Goal: Information Seeking & Learning: Learn about a topic

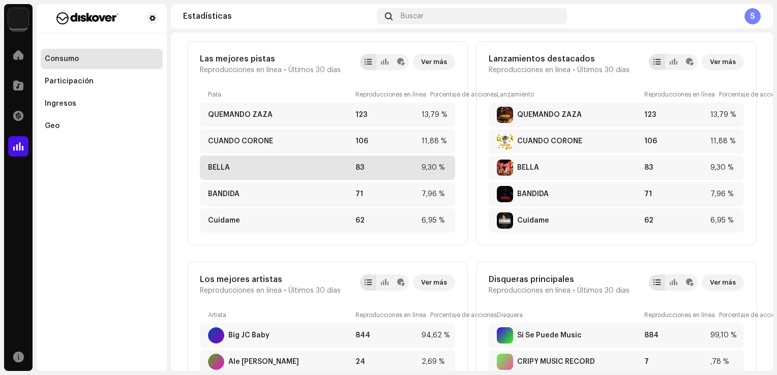
scroll to position [258, 0]
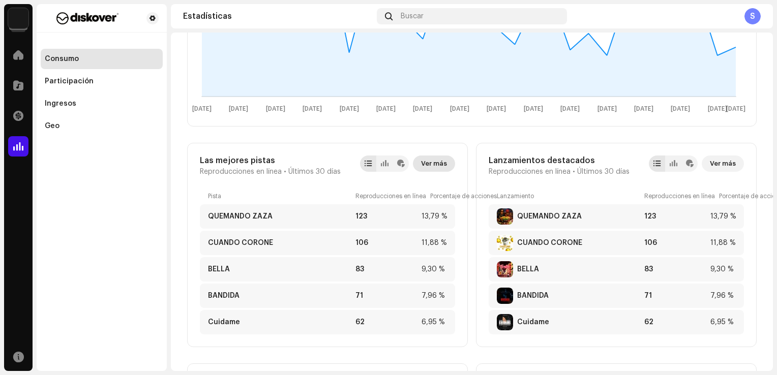
click at [425, 168] on span "Ver más" at bounding box center [434, 164] width 26 height 20
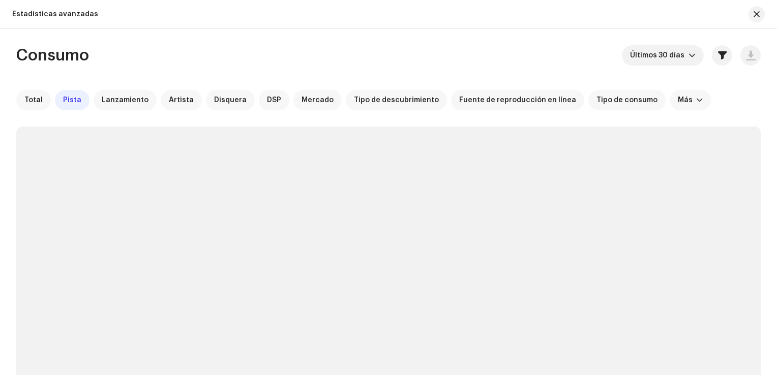
click at [50, 98] on div "Total Pista Lanzamiento Artista Disquera DSP [PERSON_NAME] Tipo de descubrimien…" at bounding box center [388, 100] width 745 height 20
click at [43, 101] on div "Total" at bounding box center [33, 100] width 35 height 20
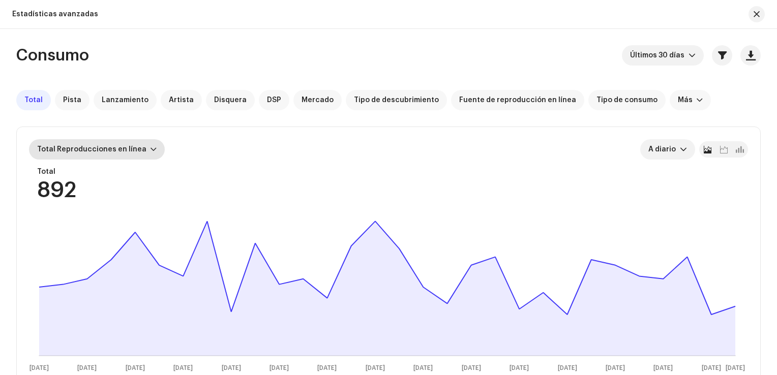
click at [142, 151] on div "Total Reproducciones en línea" at bounding box center [97, 149] width 136 height 20
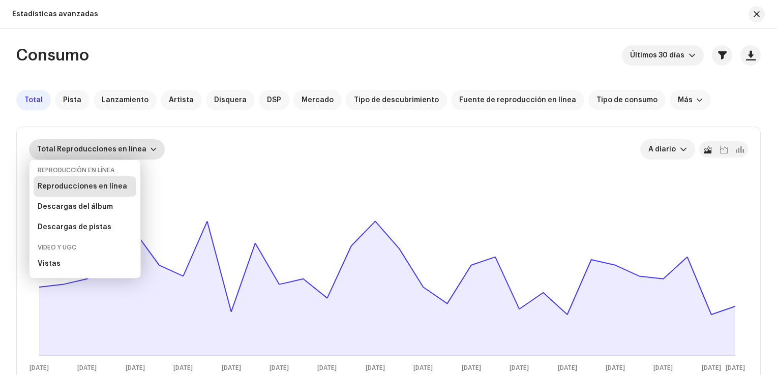
click at [142, 151] on div "Total Reproducciones en línea" at bounding box center [97, 149] width 136 height 20
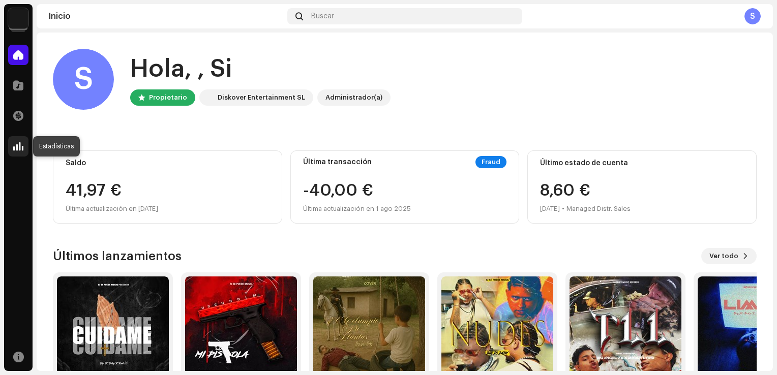
click at [9, 151] on div at bounding box center [18, 146] width 20 height 20
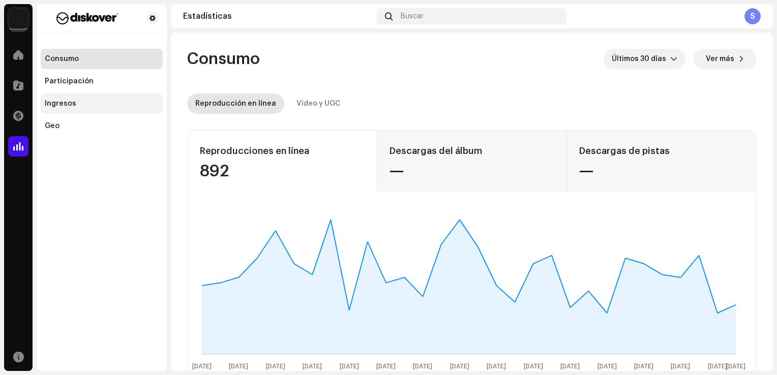
click at [85, 103] on div "Ingresos" at bounding box center [102, 104] width 114 height 8
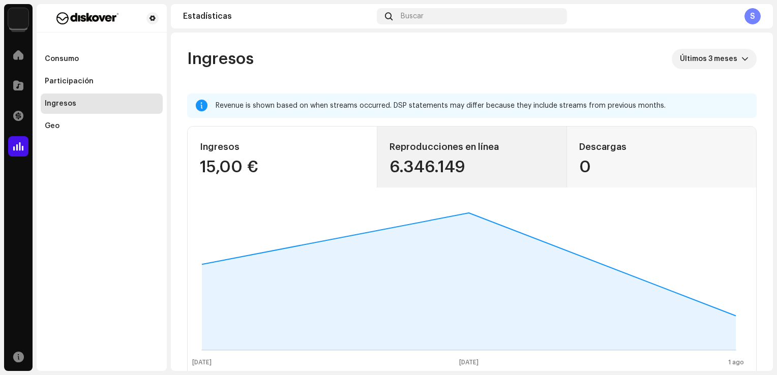
click at [478, 171] on div "6.346.149" at bounding box center [472, 167] width 165 height 16
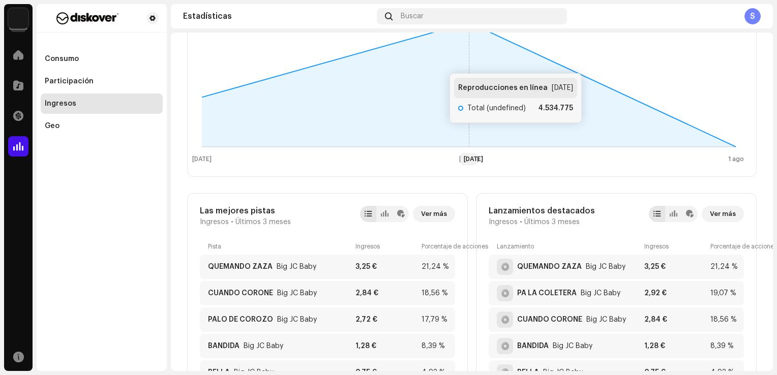
scroll to position [51, 0]
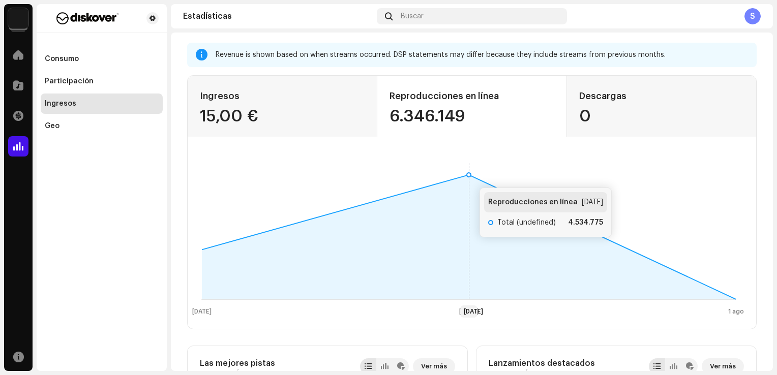
click at [469, 177] on icon at bounding box center [469, 175] width 4 height 4
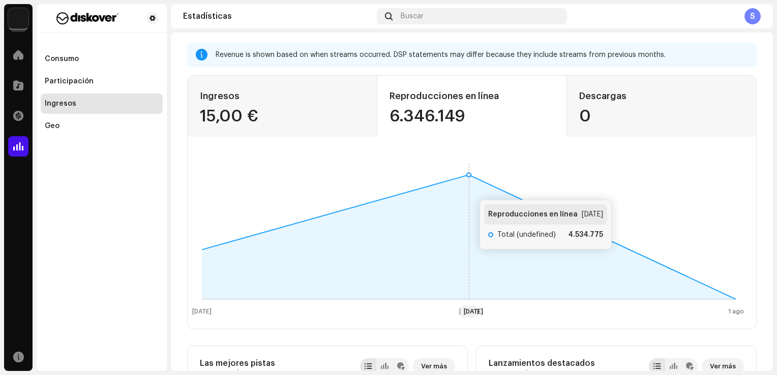
click at [469, 189] on icon at bounding box center [469, 237] width 534 height 125
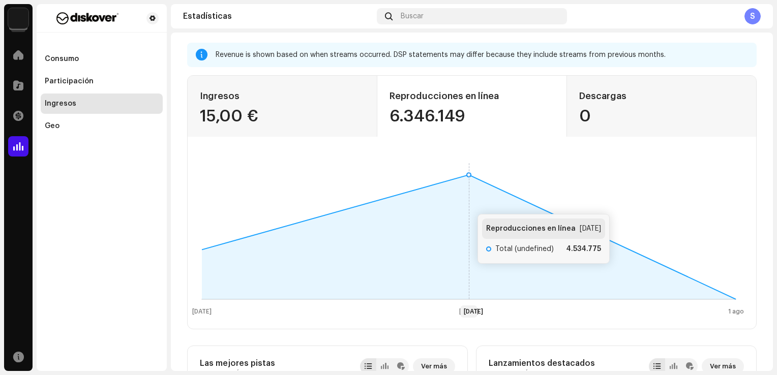
click at [467, 204] on icon at bounding box center [469, 237] width 534 height 125
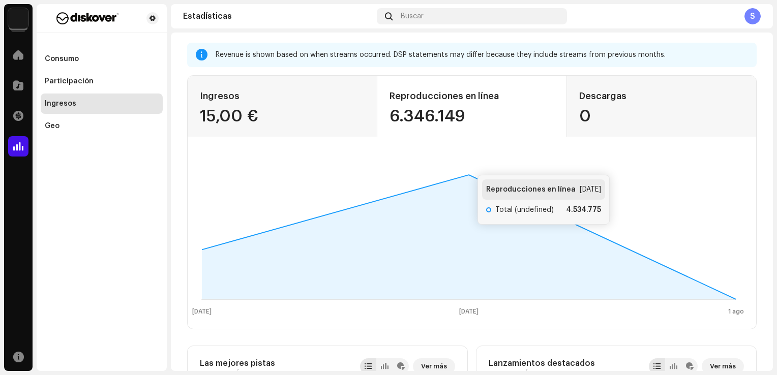
click at [466, 153] on div "Ingresos 15,00 € Reproducciones en línea 6.346.149 Descargas 0 [DATE] [DATE] 1 …" at bounding box center [472, 202] width 570 height 254
click at [466, 167] on rect at bounding box center [469, 238] width 554 height 163
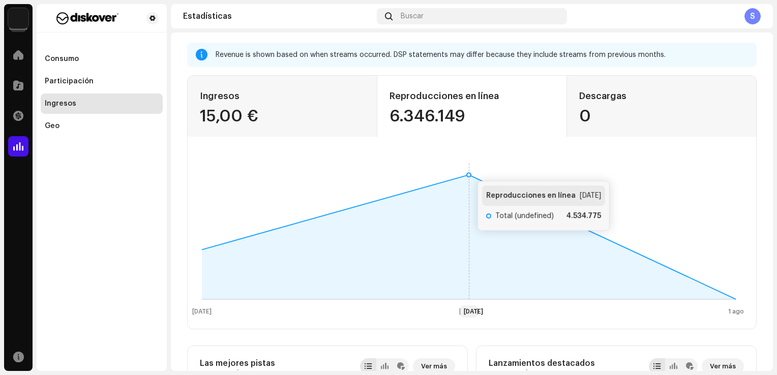
click at [467, 170] on rect at bounding box center [469, 238] width 554 height 163
click at [467, 176] on icon at bounding box center [469, 175] width 4 height 4
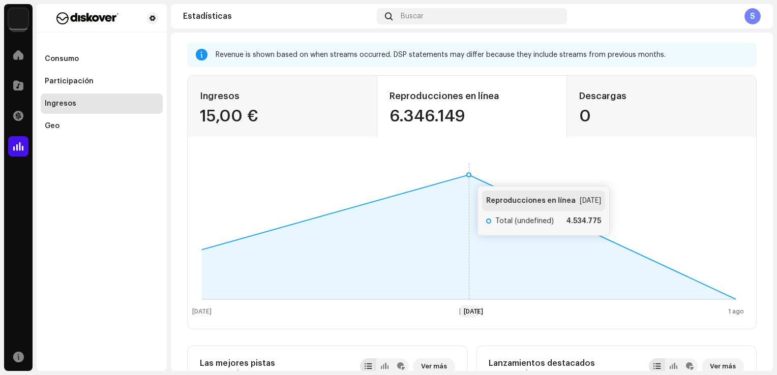
drag, startPoint x: 467, startPoint y: 176, endPoint x: 461, endPoint y: 174, distance: 6.9
click at [461, 174] on rect at bounding box center [469, 238] width 554 height 163
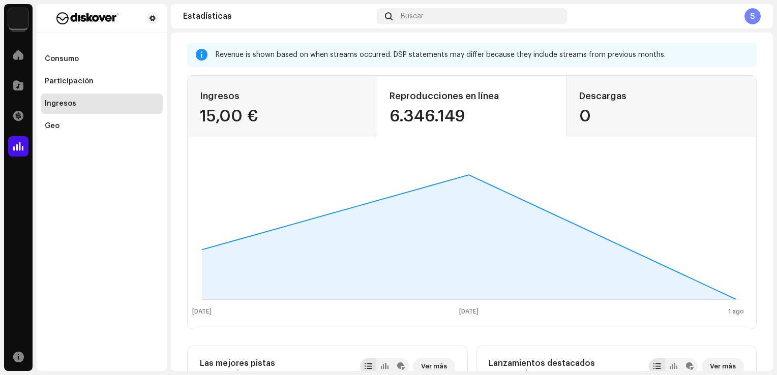
click at [471, 160] on rect at bounding box center [469, 238] width 554 height 163
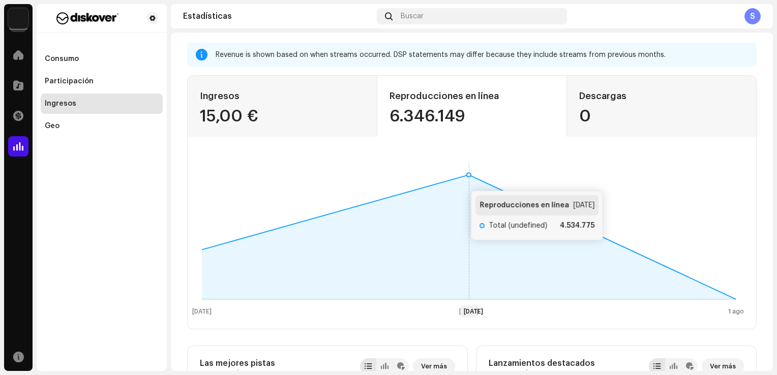
drag, startPoint x: 434, startPoint y: 184, endPoint x: 464, endPoint y: 182, distance: 29.6
click at [463, 180] on g at bounding box center [469, 237] width 534 height 125
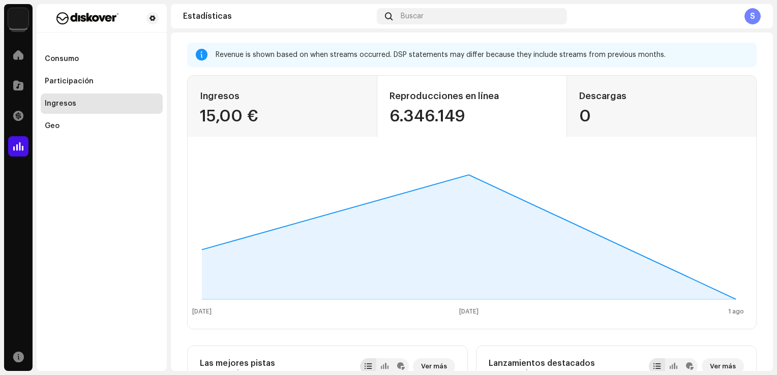
click at [470, 307] on rect at bounding box center [469, 238] width 554 height 163
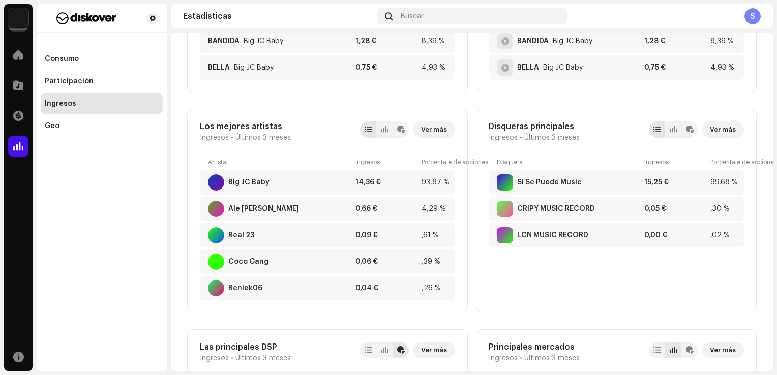
scroll to position [407, 0]
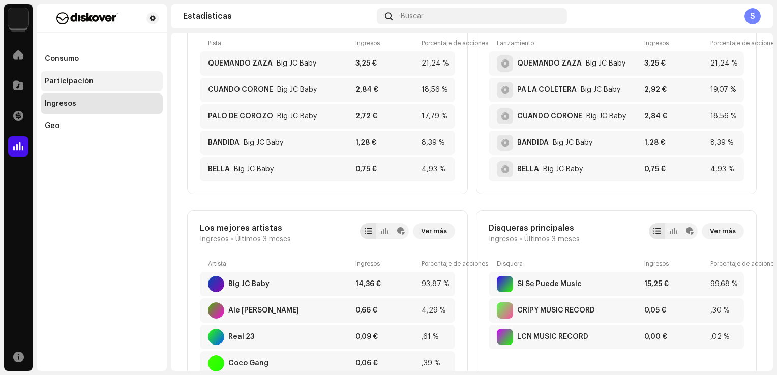
click at [94, 87] on div "Participación" at bounding box center [102, 81] width 122 height 20
drag, startPoint x: 94, startPoint y: 87, endPoint x: 87, endPoint y: 83, distance: 7.5
click at [87, 83] on div "Participación" at bounding box center [69, 81] width 49 height 8
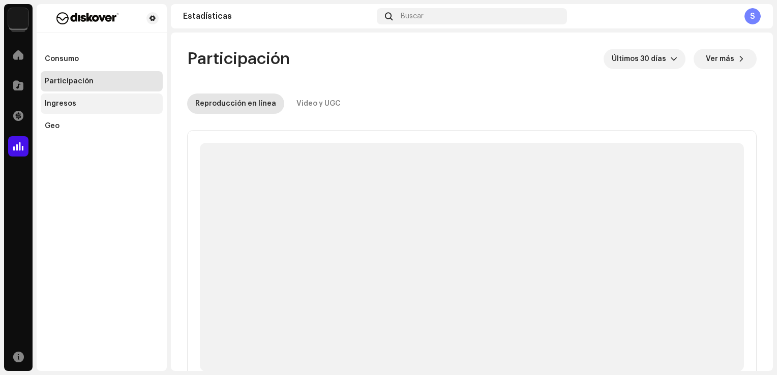
click at [136, 108] on div "Ingresos" at bounding box center [102, 104] width 122 height 20
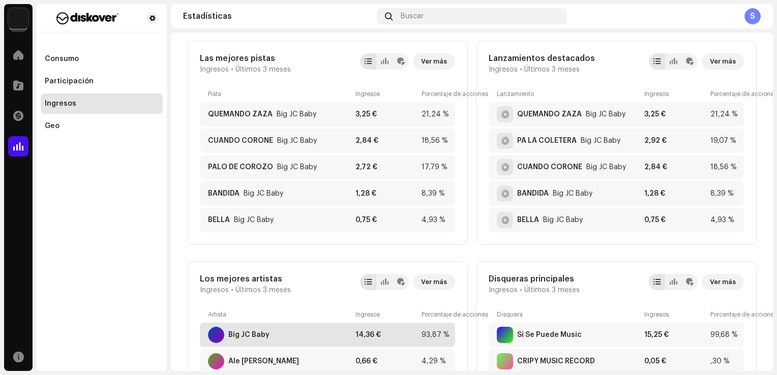
scroll to position [153, 0]
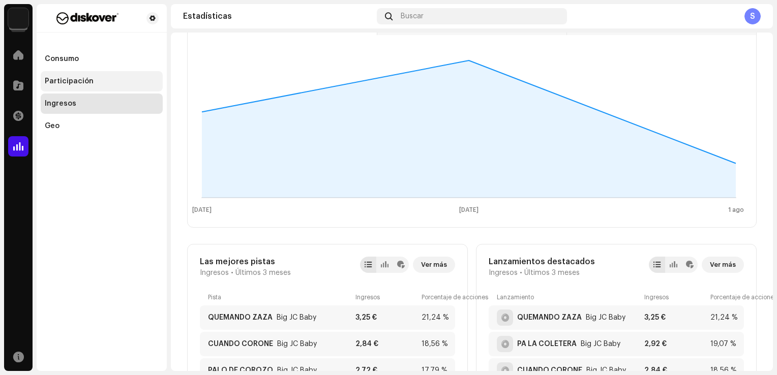
click at [86, 85] on div "Participación" at bounding box center [102, 81] width 122 height 20
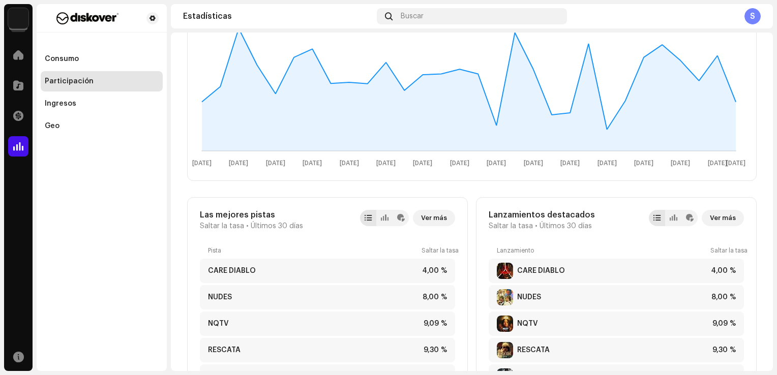
scroll to position [153, 0]
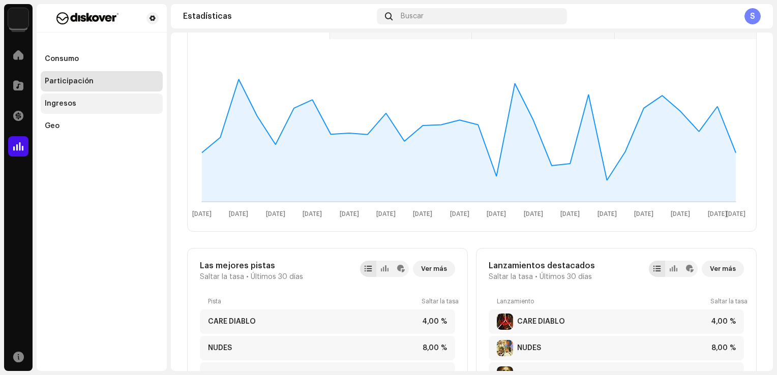
click at [98, 99] on div "Ingresos" at bounding box center [102, 104] width 122 height 20
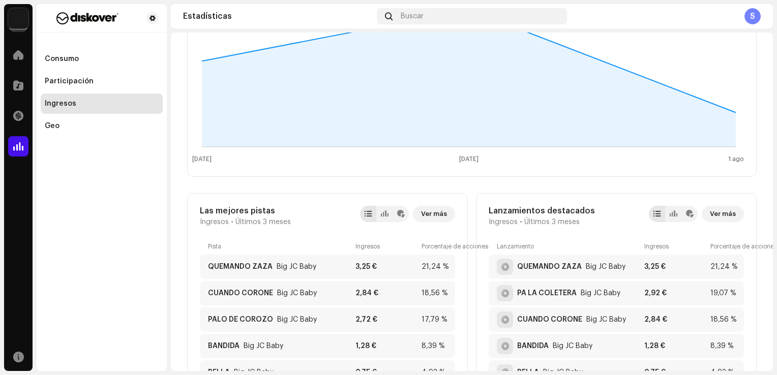
scroll to position [254, 0]
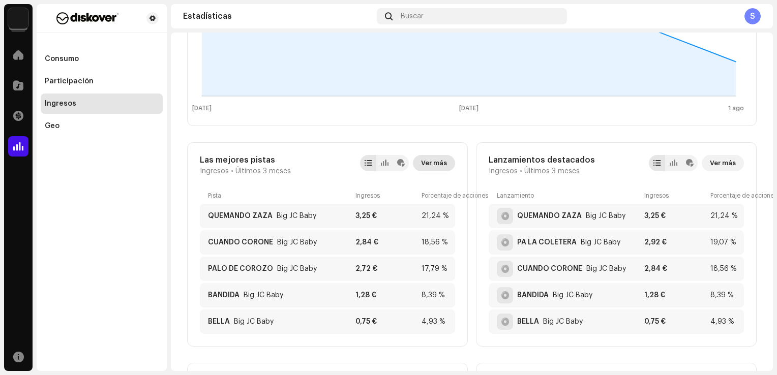
click at [433, 169] on span "Ver más" at bounding box center [434, 163] width 26 height 20
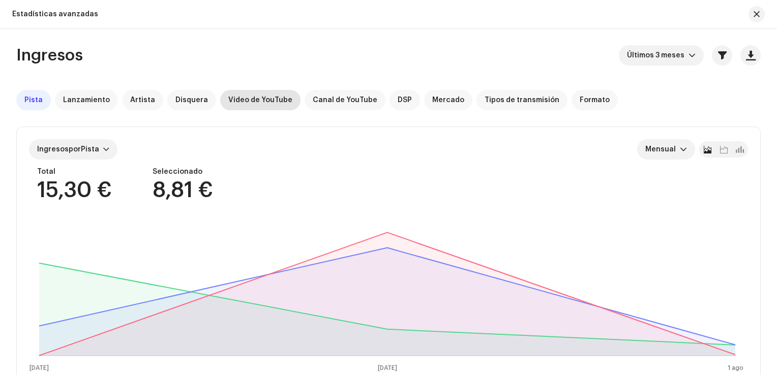
click at [284, 99] on div "Video de YouTube" at bounding box center [260, 100] width 80 height 20
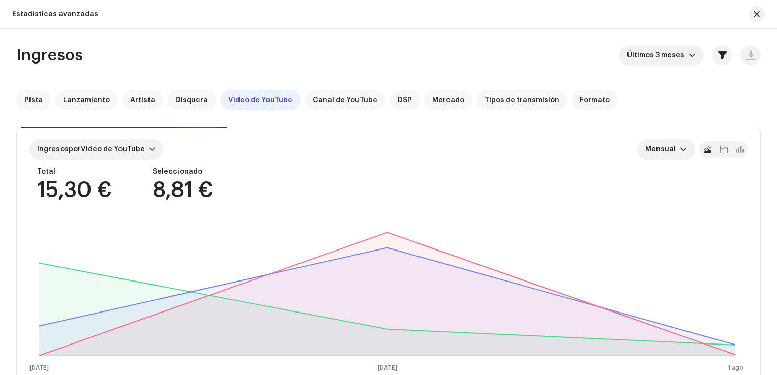
scroll to position [51, 0]
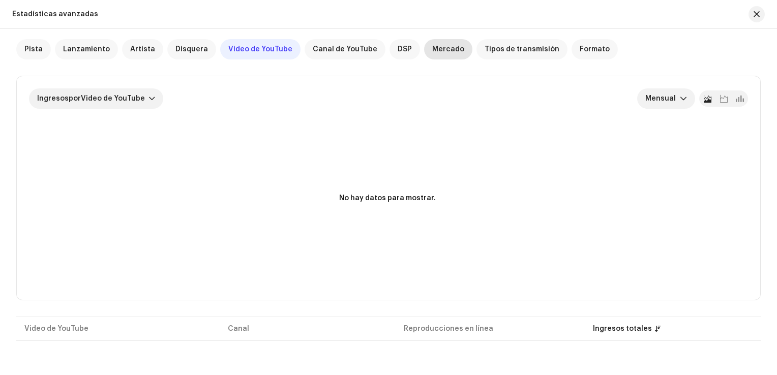
click at [450, 53] on span "Mercado" at bounding box center [448, 49] width 32 height 8
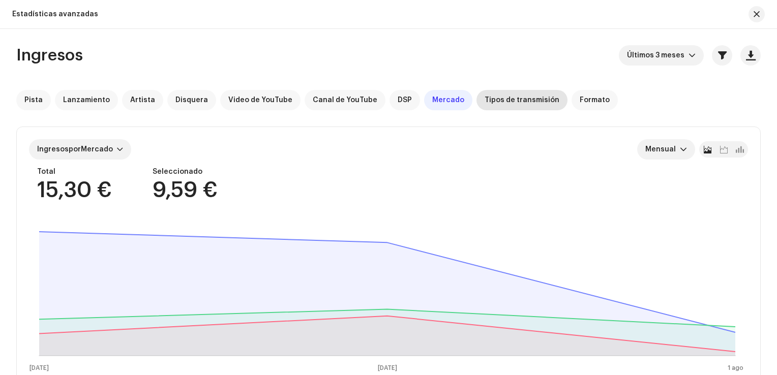
click at [499, 103] on span "Tipos de transmisión" at bounding box center [522, 100] width 75 height 8
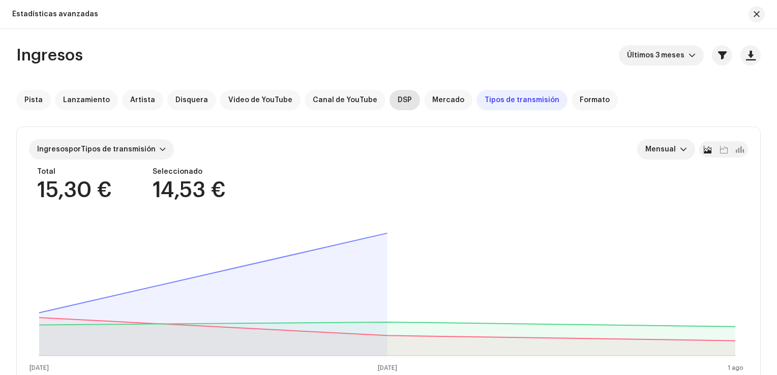
click at [398, 102] on span "DSP" at bounding box center [405, 100] width 14 height 8
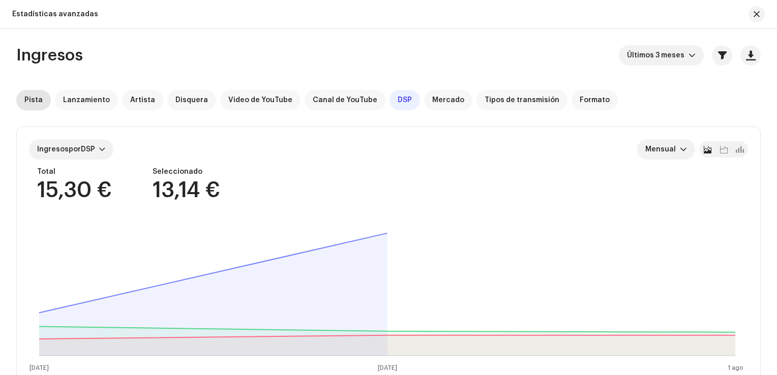
click at [38, 107] on div "Pista" at bounding box center [33, 100] width 35 height 20
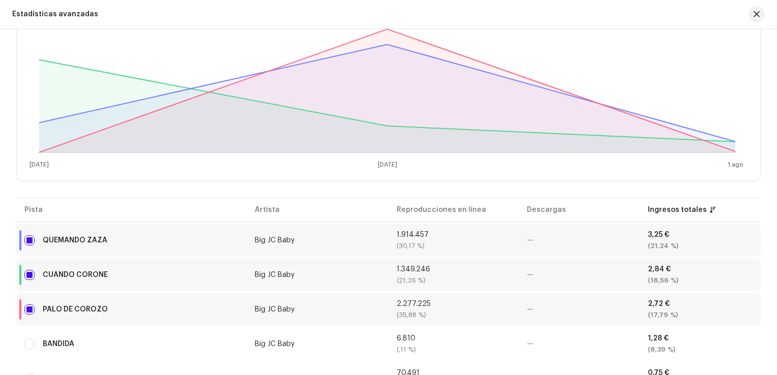
scroll to position [254, 0]
